Goal: Transaction & Acquisition: Purchase product/service

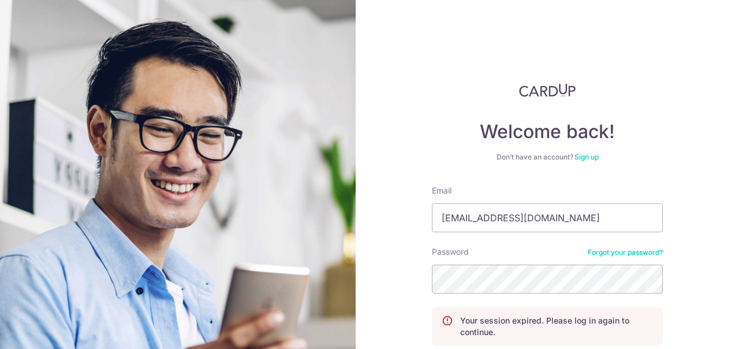
scroll to position [99, 0]
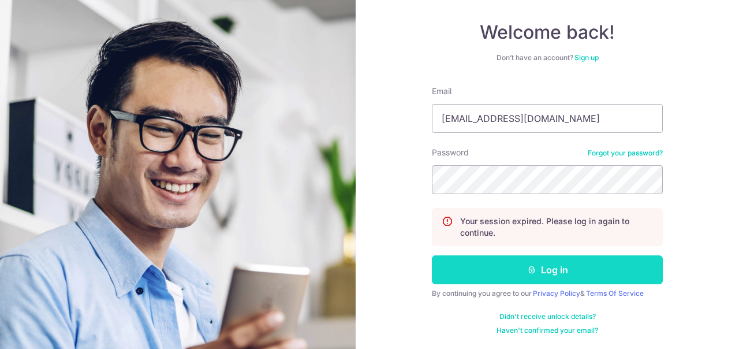
click at [528, 268] on icon "submit" at bounding box center [531, 269] width 9 height 9
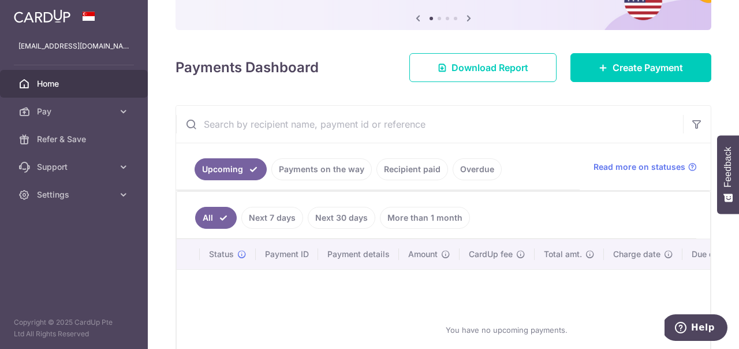
scroll to position [177, 0]
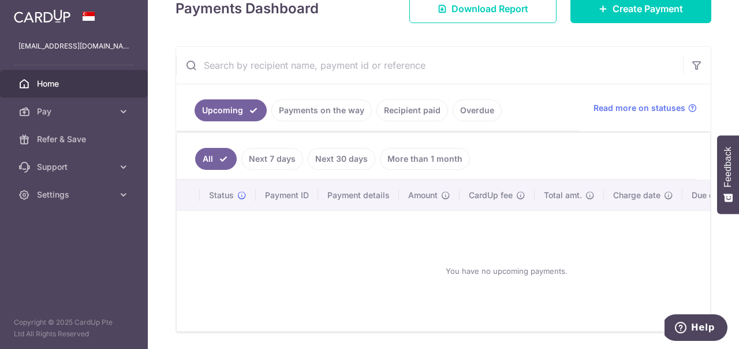
click at [307, 117] on link "Payments on the way" at bounding box center [322, 110] width 101 height 22
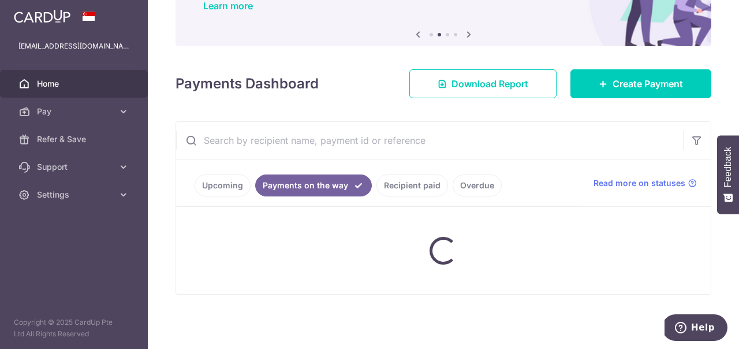
scroll to position [102, 0]
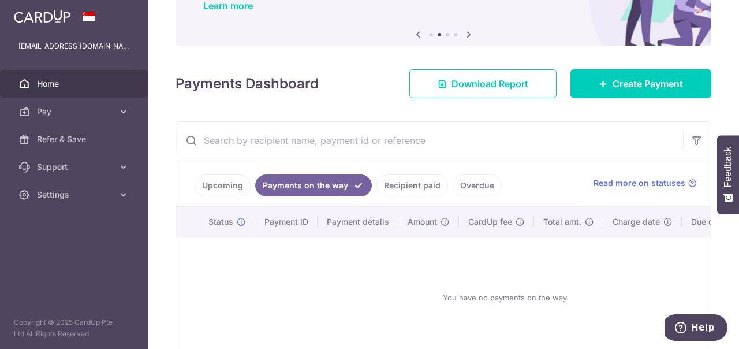
click at [410, 189] on link "Recipient paid" at bounding box center [413, 185] width 72 height 22
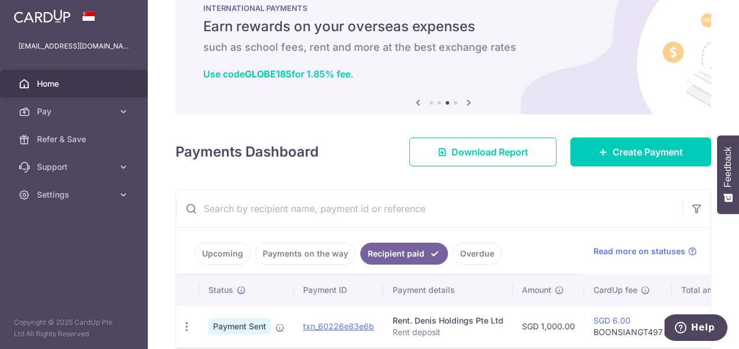
scroll to position [0, 0]
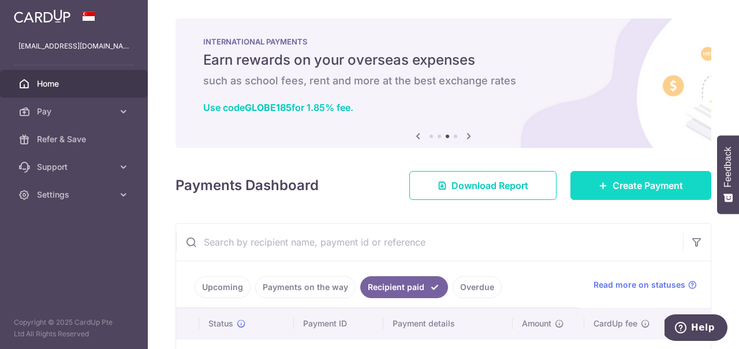
click at [635, 185] on span "Create Payment" at bounding box center [648, 186] width 70 height 14
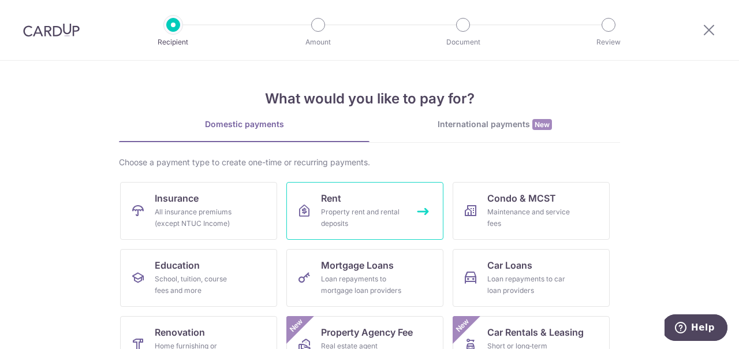
click at [344, 204] on link "Rent Property rent and rental deposits" at bounding box center [365, 211] width 157 height 58
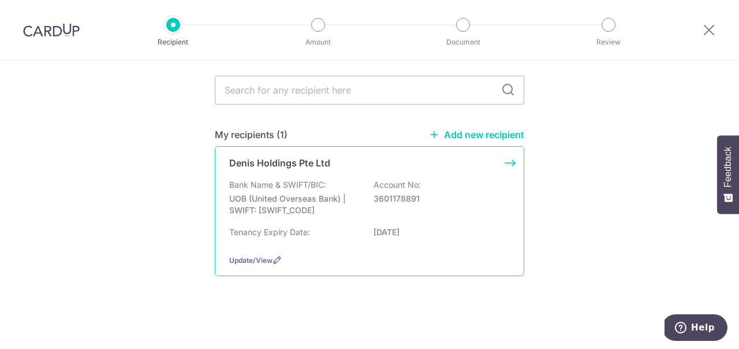
click at [376, 193] on p "3601178891" at bounding box center [438, 199] width 129 height 12
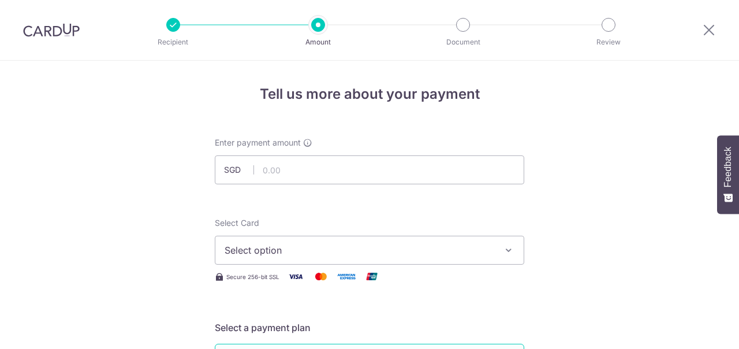
click at [384, 243] on span "Select option" at bounding box center [359, 250] width 269 height 14
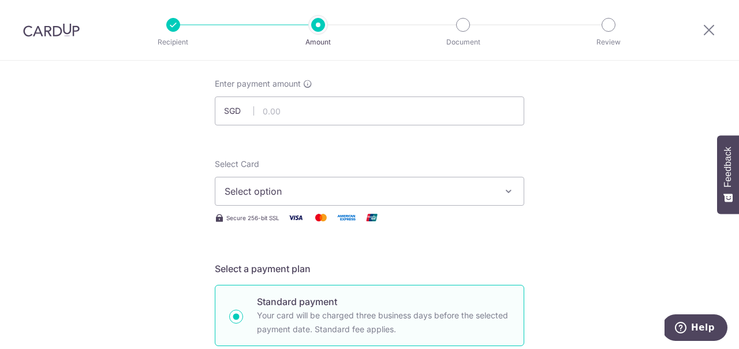
scroll to position [0, 0]
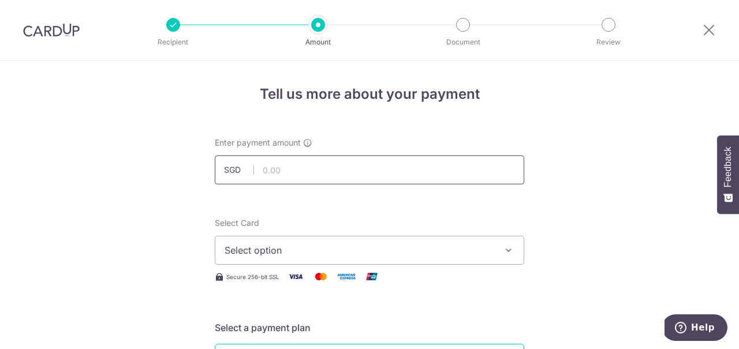
click at [289, 170] on input "text" at bounding box center [370, 169] width 310 height 29
click at [287, 169] on input "text" at bounding box center [370, 169] width 310 height 29
type input "645.00"
click at [308, 255] on span "Select option" at bounding box center [359, 250] width 269 height 14
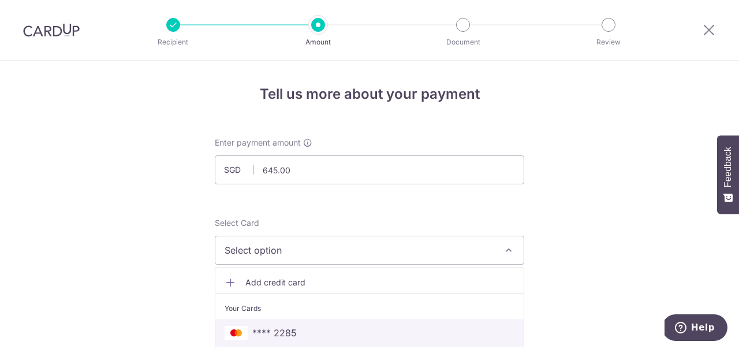
click at [307, 329] on span "**** 2285" at bounding box center [370, 333] width 290 height 14
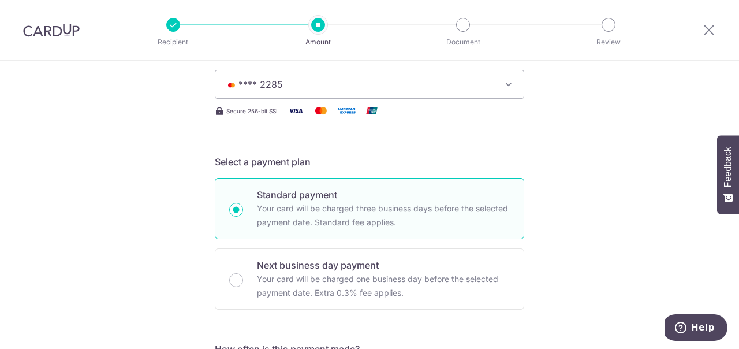
scroll to position [177, 0]
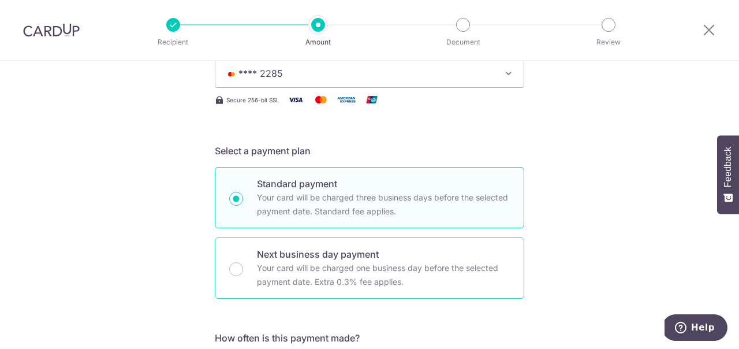
click at [240, 276] on div "Next business day payment Your card will be charged one business day before the…" at bounding box center [370, 267] width 310 height 61
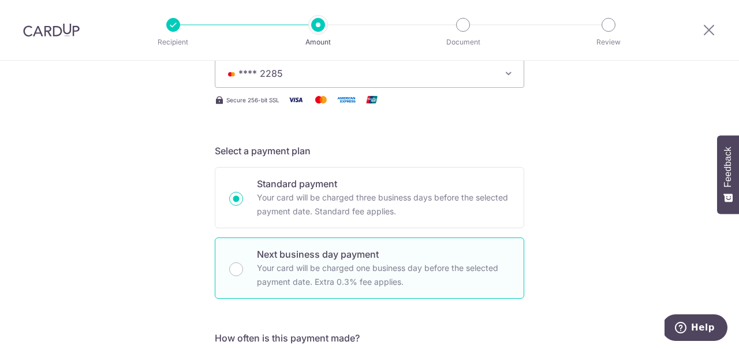
radio input "false"
radio input "true"
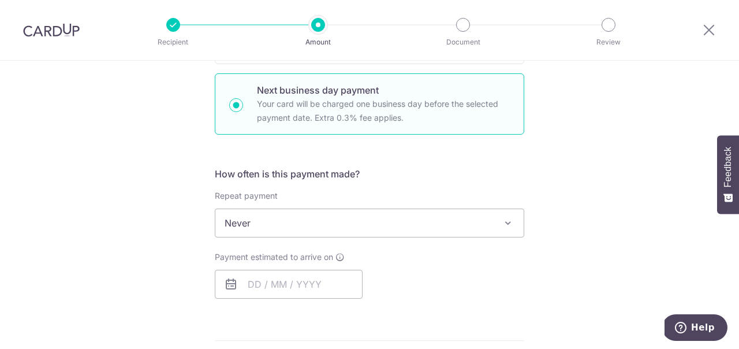
scroll to position [354, 0]
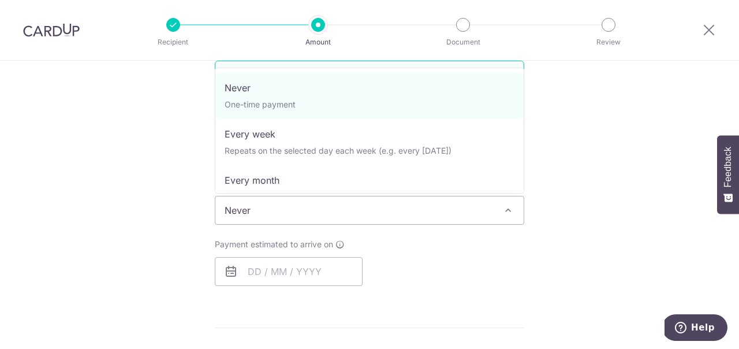
click at [257, 213] on span "Never" at bounding box center [369, 210] width 308 height 28
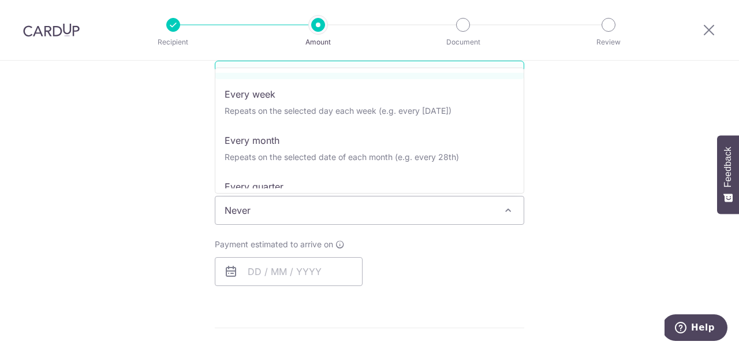
scroll to position [0, 0]
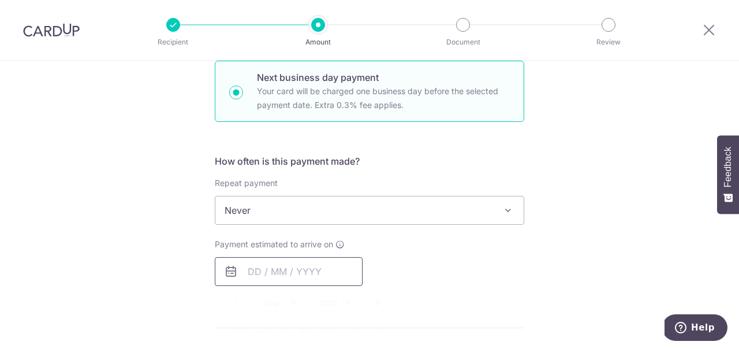
click at [251, 274] on input "text" at bounding box center [289, 271] width 148 height 29
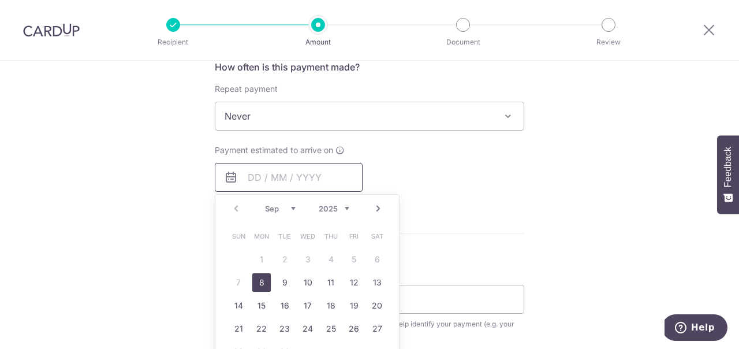
scroll to position [471, 0]
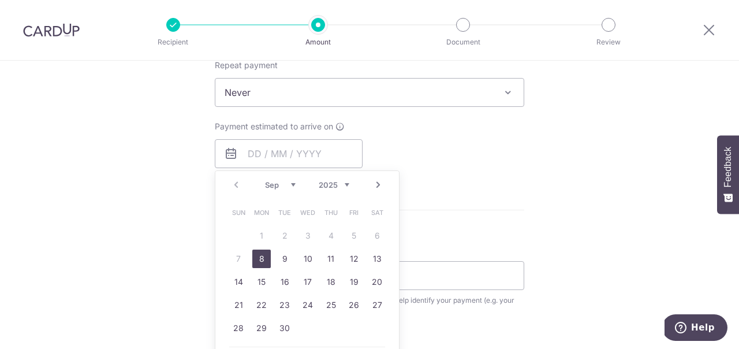
click at [259, 260] on link "8" at bounding box center [261, 259] width 18 height 18
type input "08/09/2025"
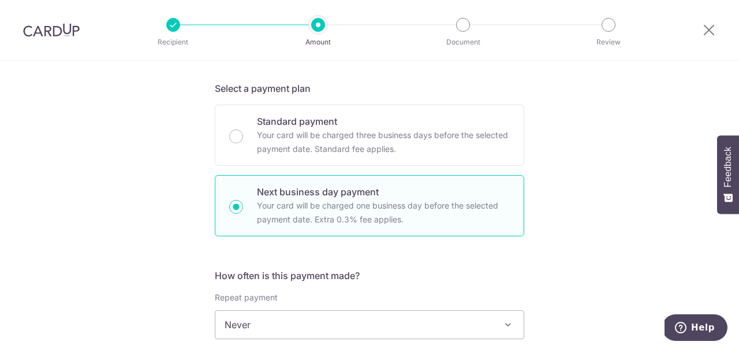
scroll to position [236, 0]
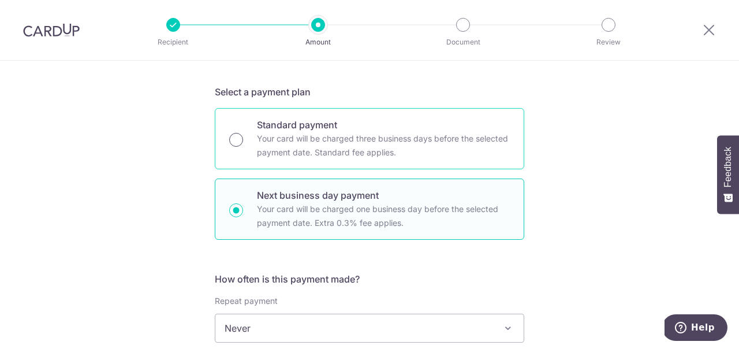
click at [234, 139] on input "Standard payment Your card will be charged three business days before the selec…" at bounding box center [236, 140] width 14 height 14
radio input "true"
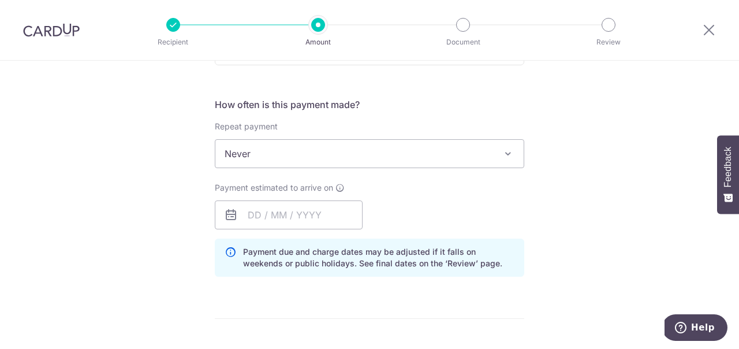
scroll to position [412, 0]
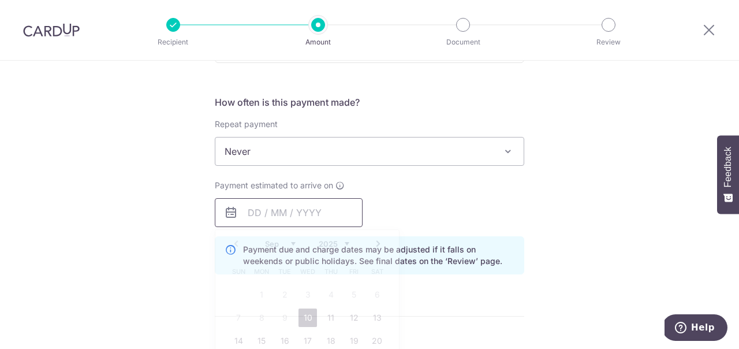
click at [275, 211] on input "text" at bounding box center [289, 212] width 148 height 29
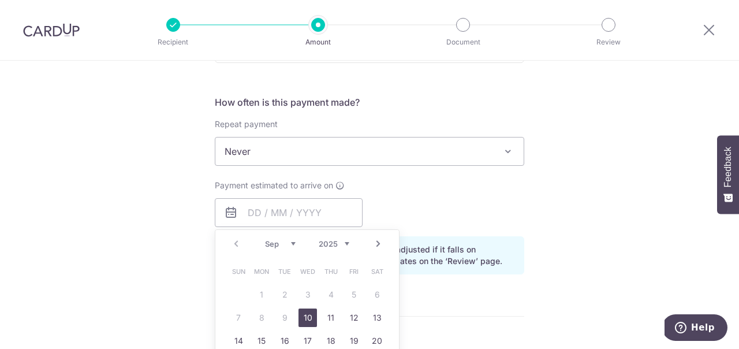
click at [310, 319] on link "10" at bounding box center [308, 317] width 18 height 18
type input "10/09/2025"
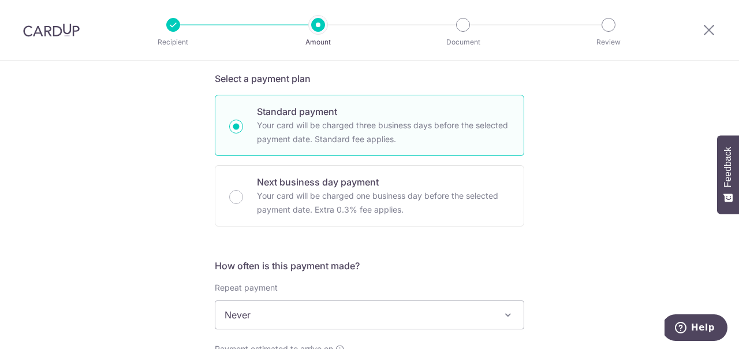
scroll to position [236, 0]
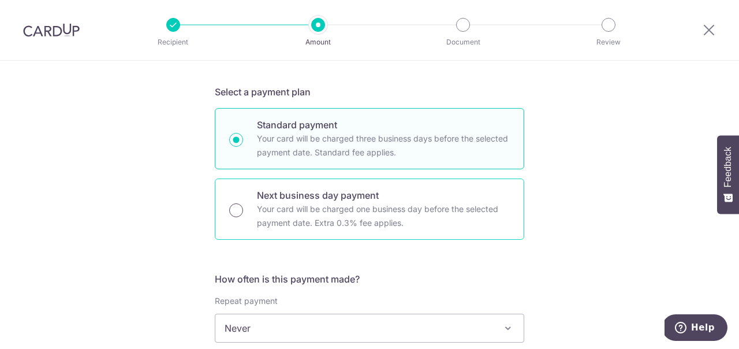
click at [235, 212] on input "Next business day payment Your card will be charged one business day before the…" at bounding box center [236, 210] width 14 height 14
radio input "true"
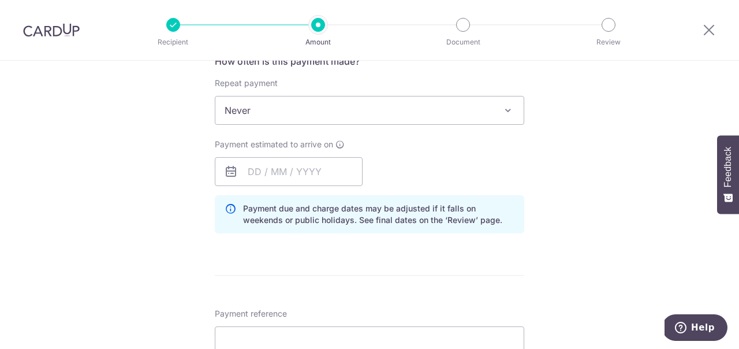
scroll to position [471, 0]
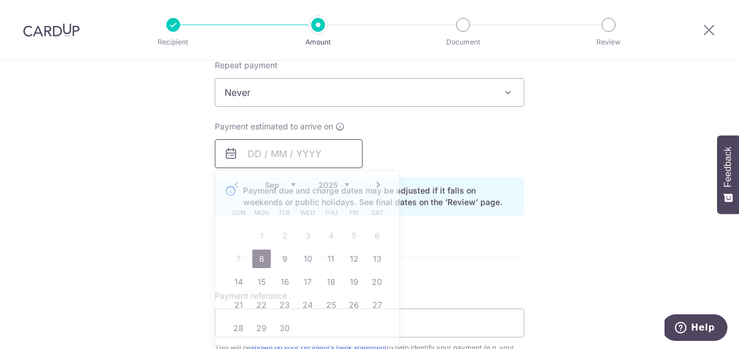
click at [287, 148] on input "text" at bounding box center [289, 153] width 148 height 29
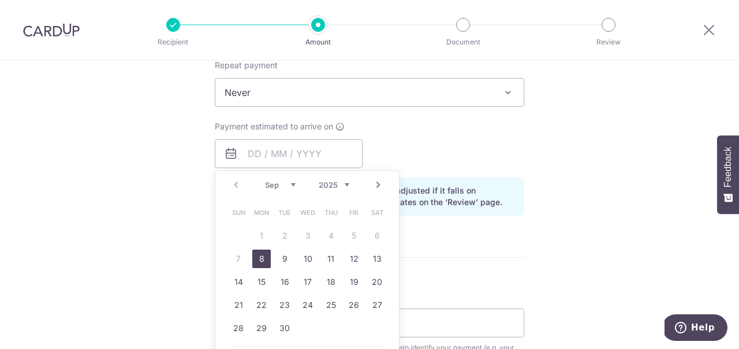
click at [259, 266] on link "8" at bounding box center [261, 259] width 18 height 18
type input "08/09/2025"
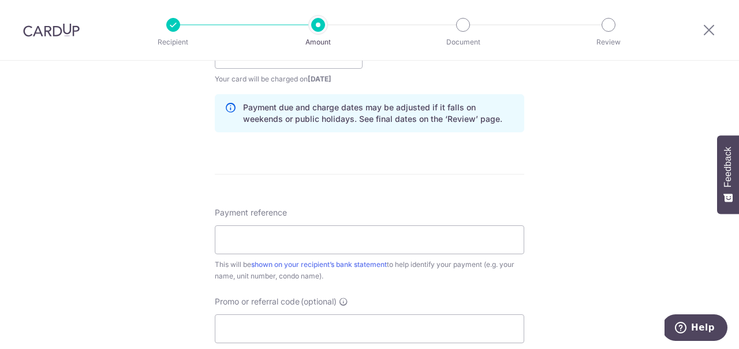
scroll to position [589, 0]
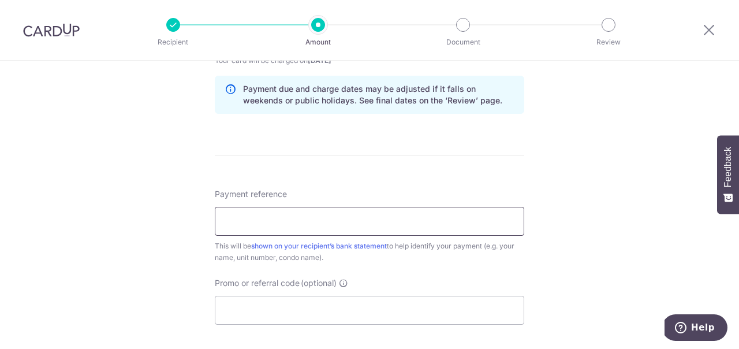
click at [247, 222] on input "Payment reference" at bounding box center [370, 221] width 310 height 29
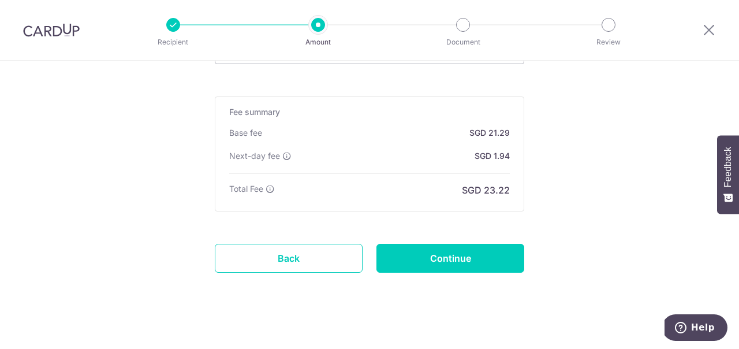
scroll to position [860, 0]
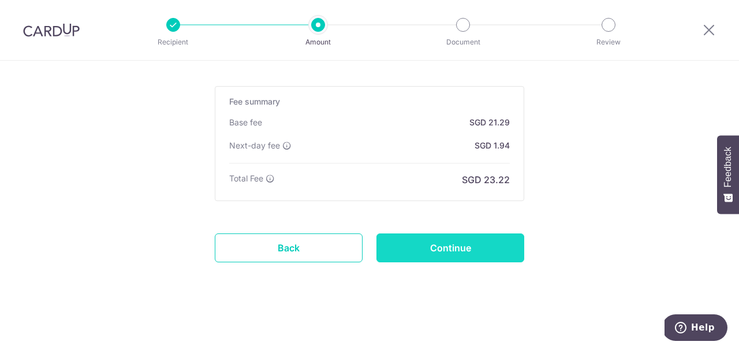
type input "August Rent"
click at [477, 252] on input "Continue" at bounding box center [451, 247] width 148 height 29
type input "Create Schedule"
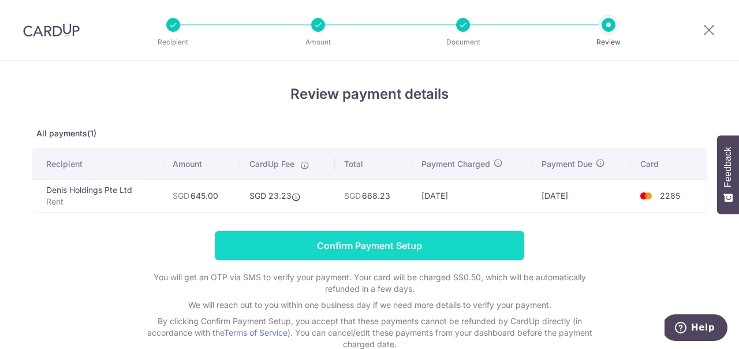
click at [395, 242] on input "Confirm Payment Setup" at bounding box center [370, 245] width 310 height 29
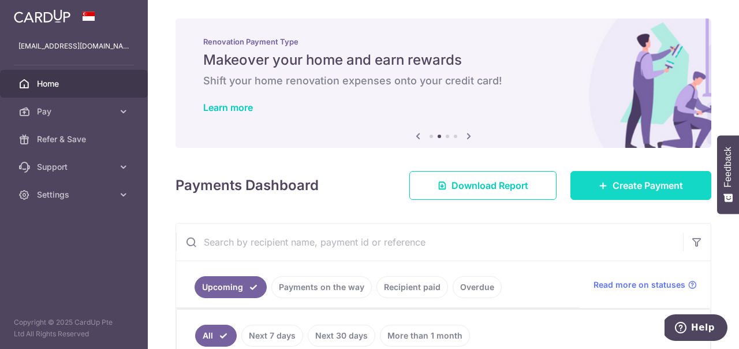
click at [646, 183] on span "Create Payment" at bounding box center [648, 186] width 70 height 14
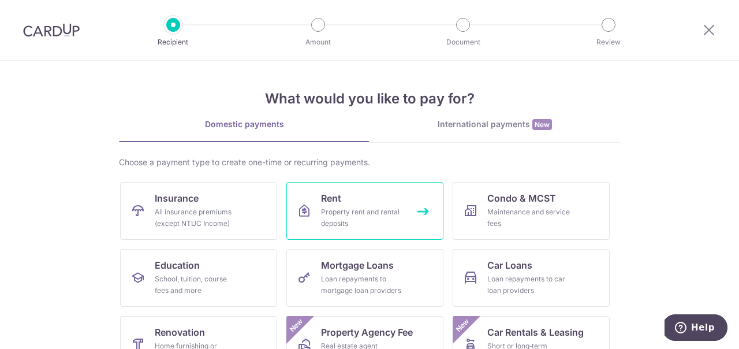
click at [403, 198] on link "Rent Property rent and rental deposits" at bounding box center [365, 211] width 157 height 58
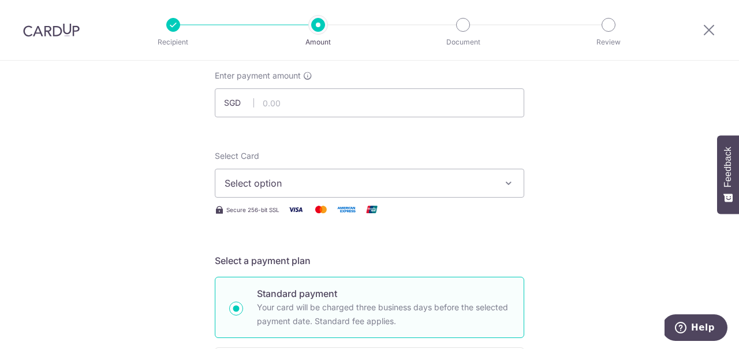
scroll to position [59, 0]
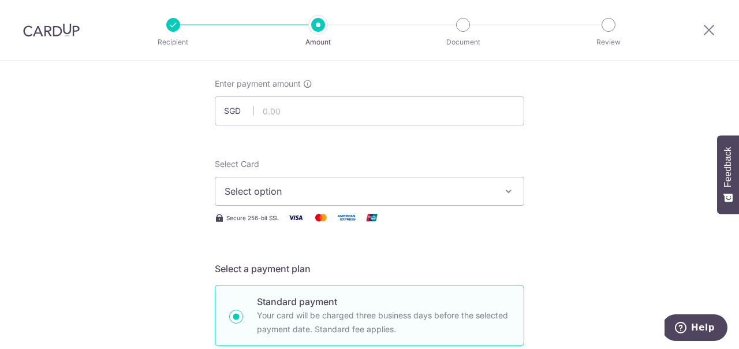
click at [392, 185] on span "Select option" at bounding box center [359, 191] width 269 height 14
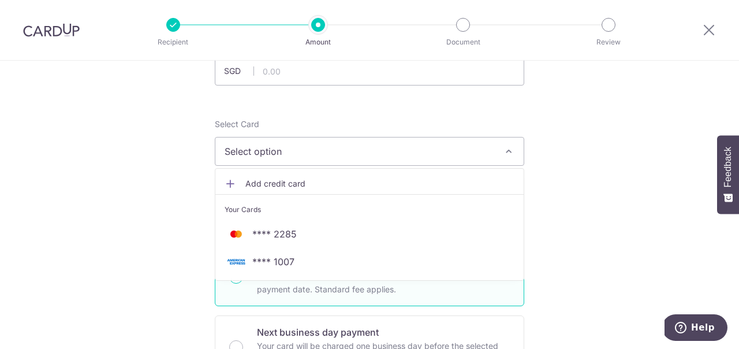
scroll to position [118, 0]
